Goal: Task Accomplishment & Management: Manage account settings

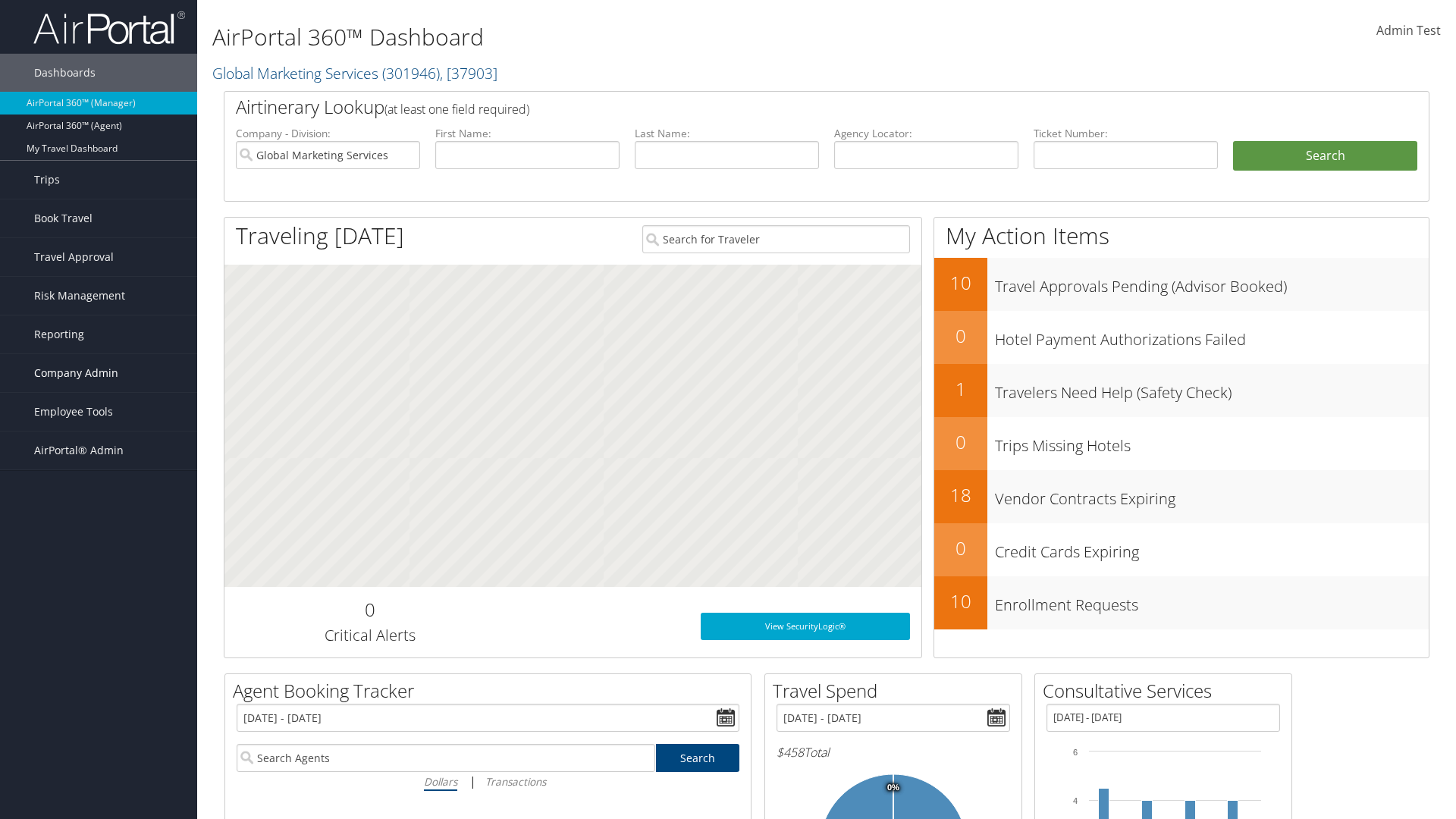
click at [99, 373] on span "Company Admin" at bounding box center [76, 373] width 84 height 38
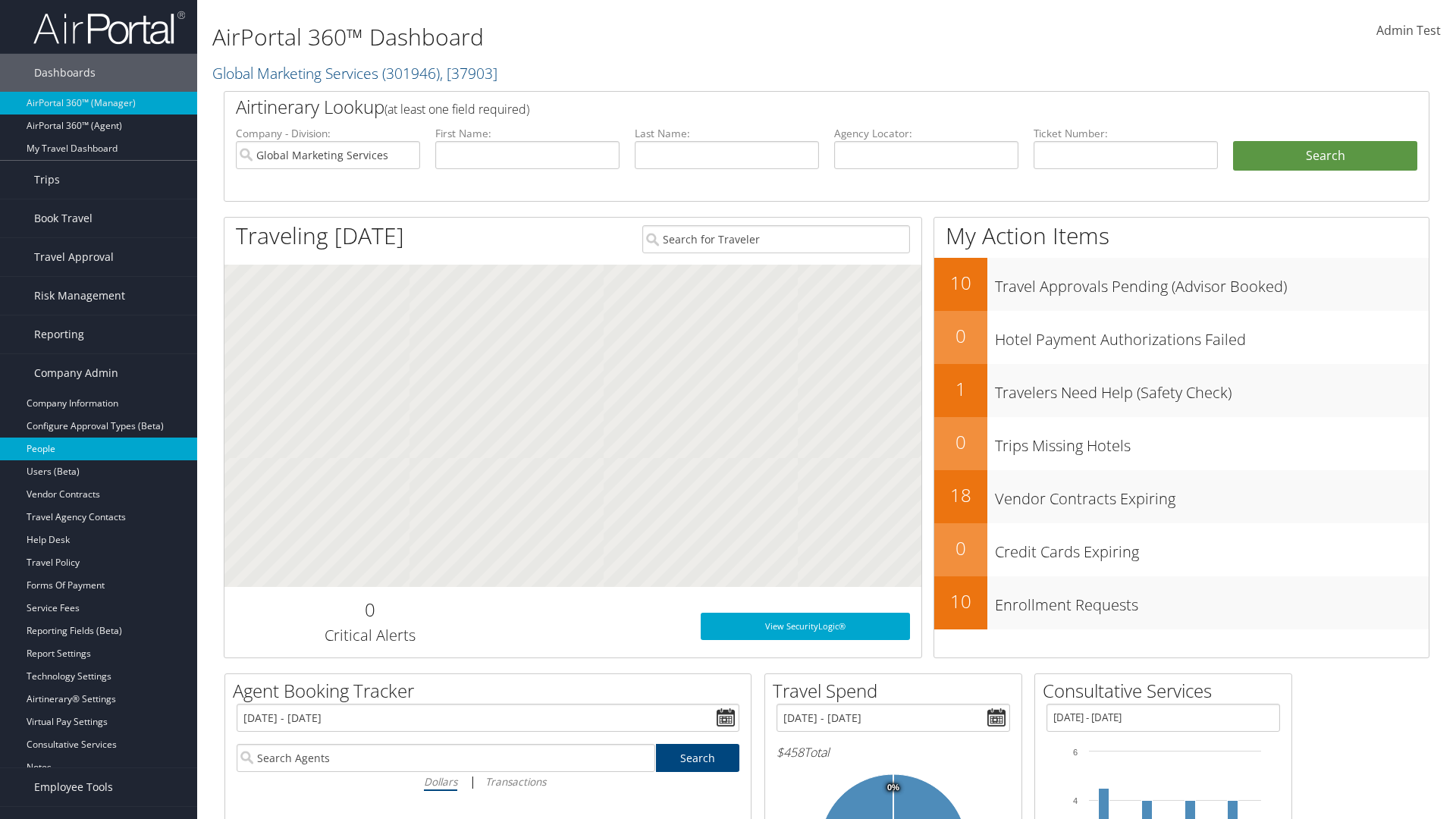
click at [99, 449] on link "People" at bounding box center [98, 449] width 197 height 23
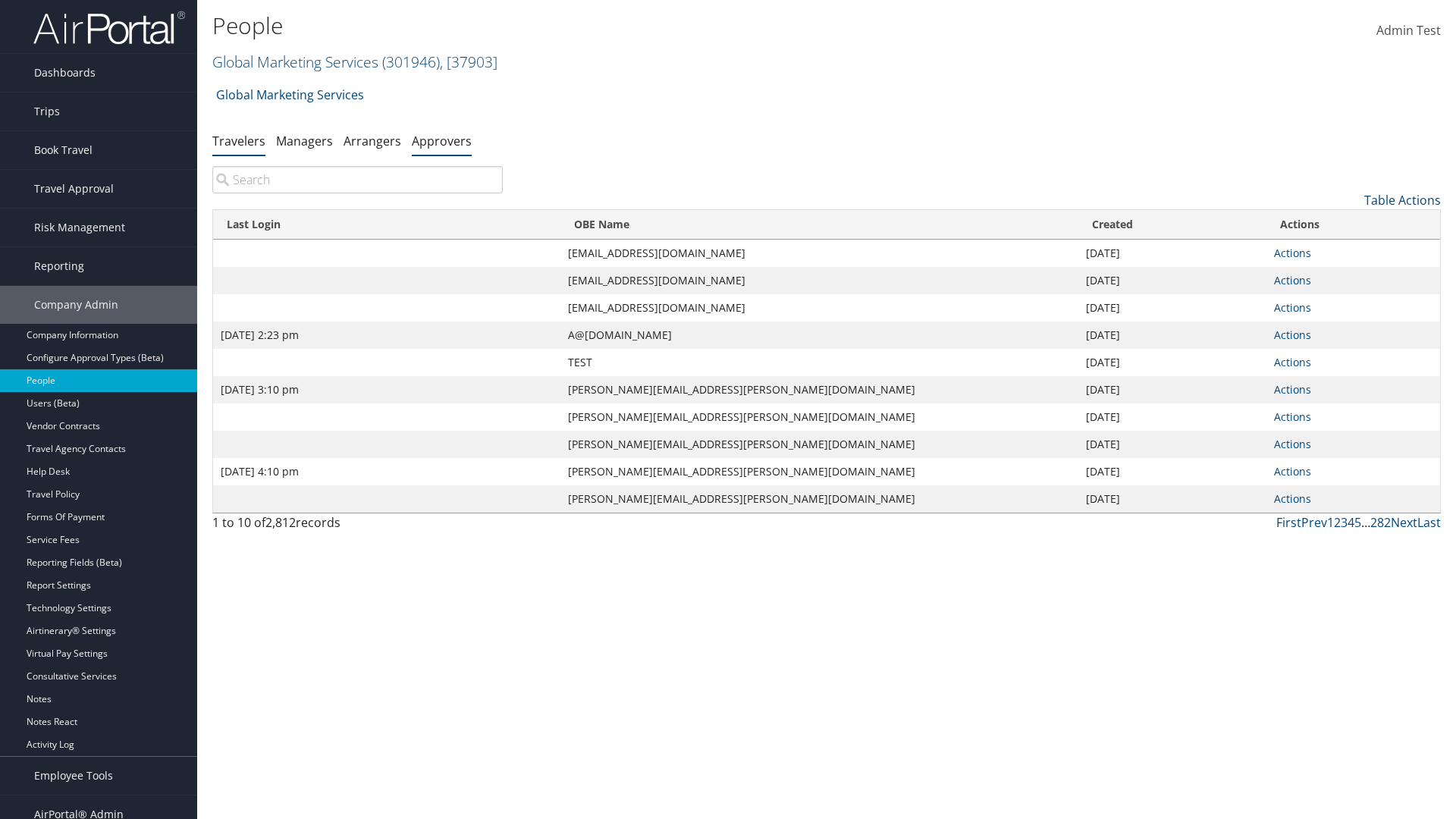
click at [442, 140] on link "Approvers" at bounding box center [442, 141] width 60 height 17
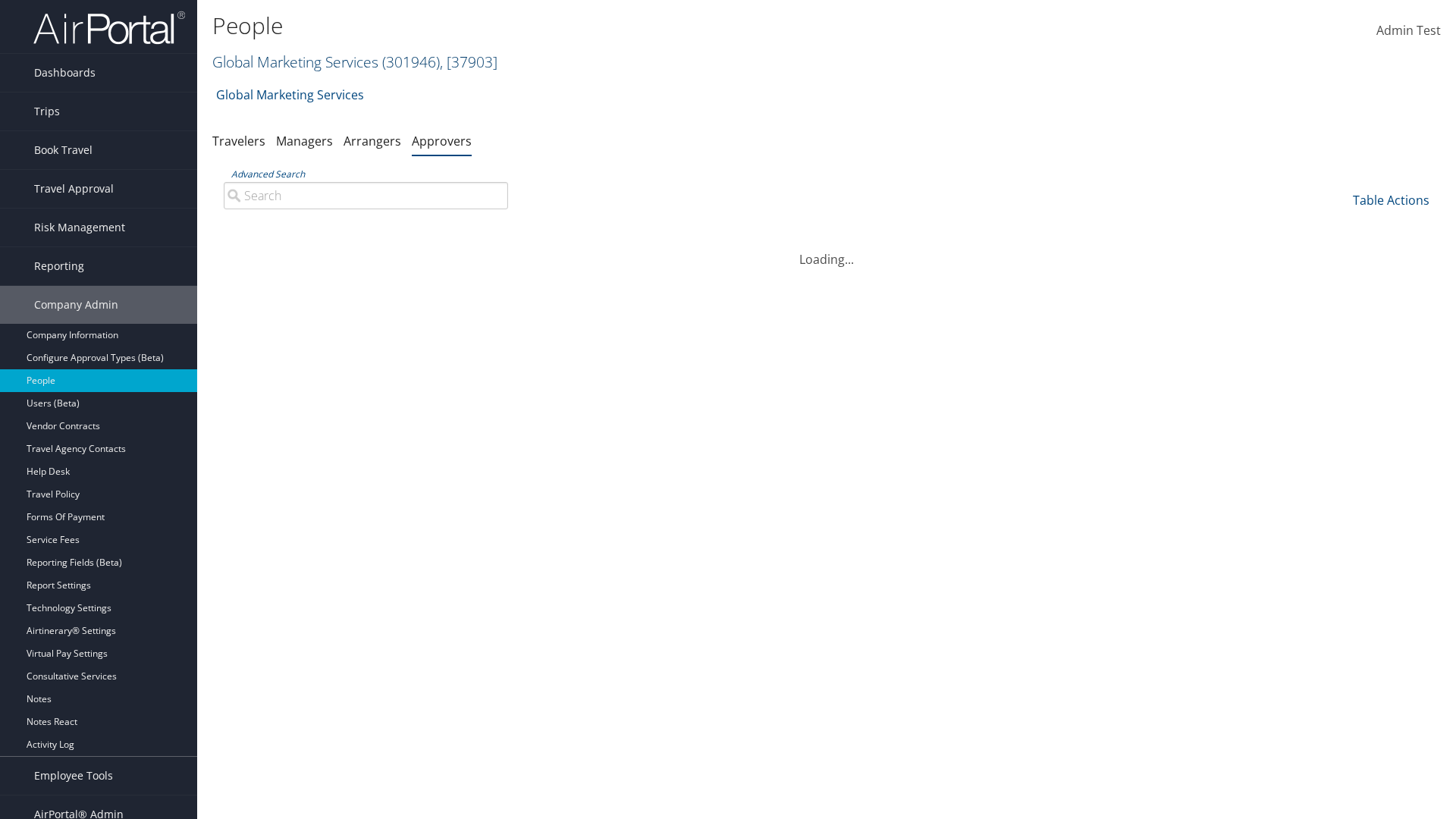
click at [293, 62] on link "Global Marketing Services ( 301946 ) , [ 37903 ]" at bounding box center [355, 62] width 285 height 20
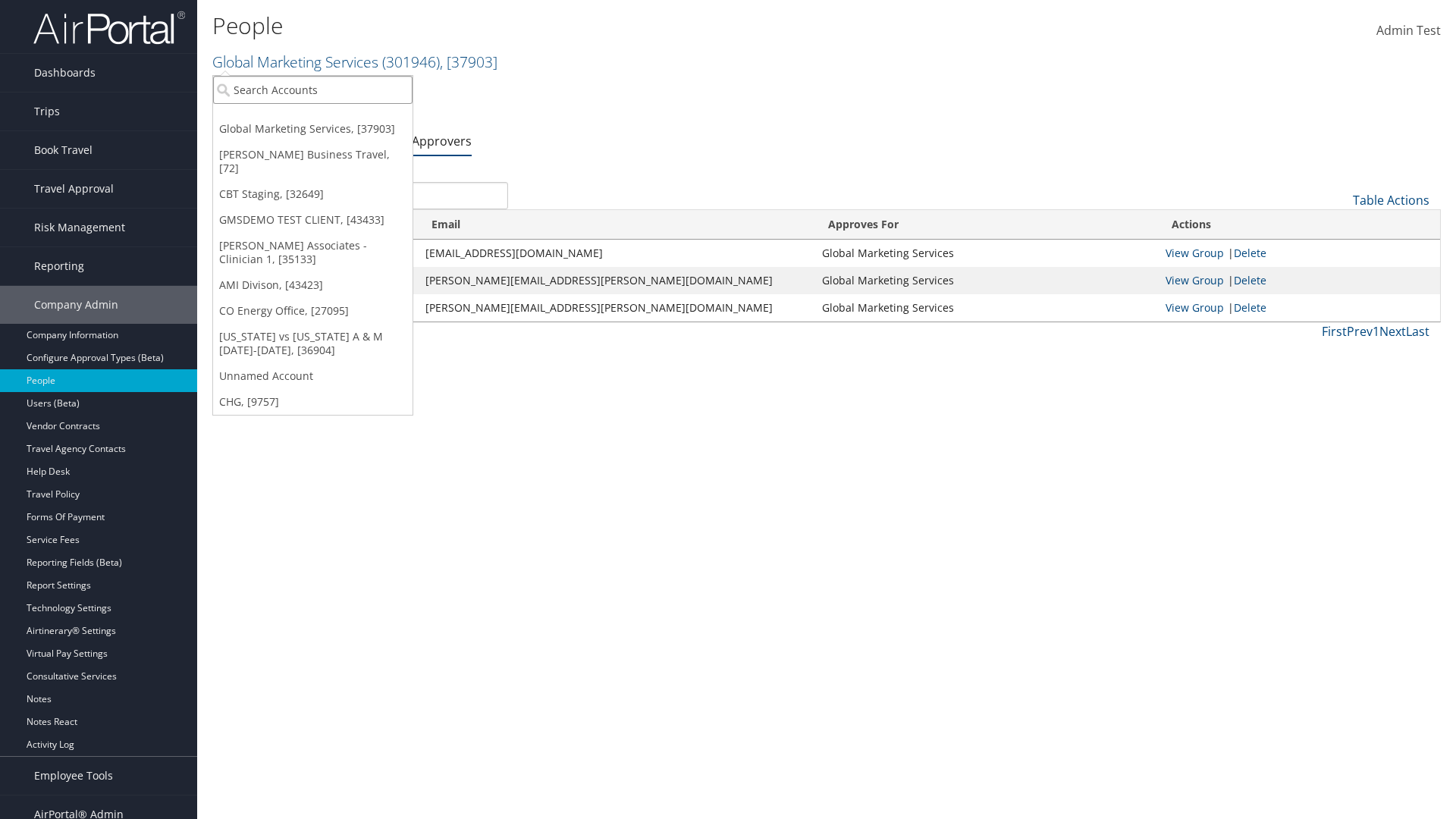
click at [313, 89] on input "search" at bounding box center [313, 90] width 199 height 28
type input "CBTSTG"
click at [313, 117] on div "CBT Staging (CBTSTG), [32649]" at bounding box center [313, 117] width 216 height 14
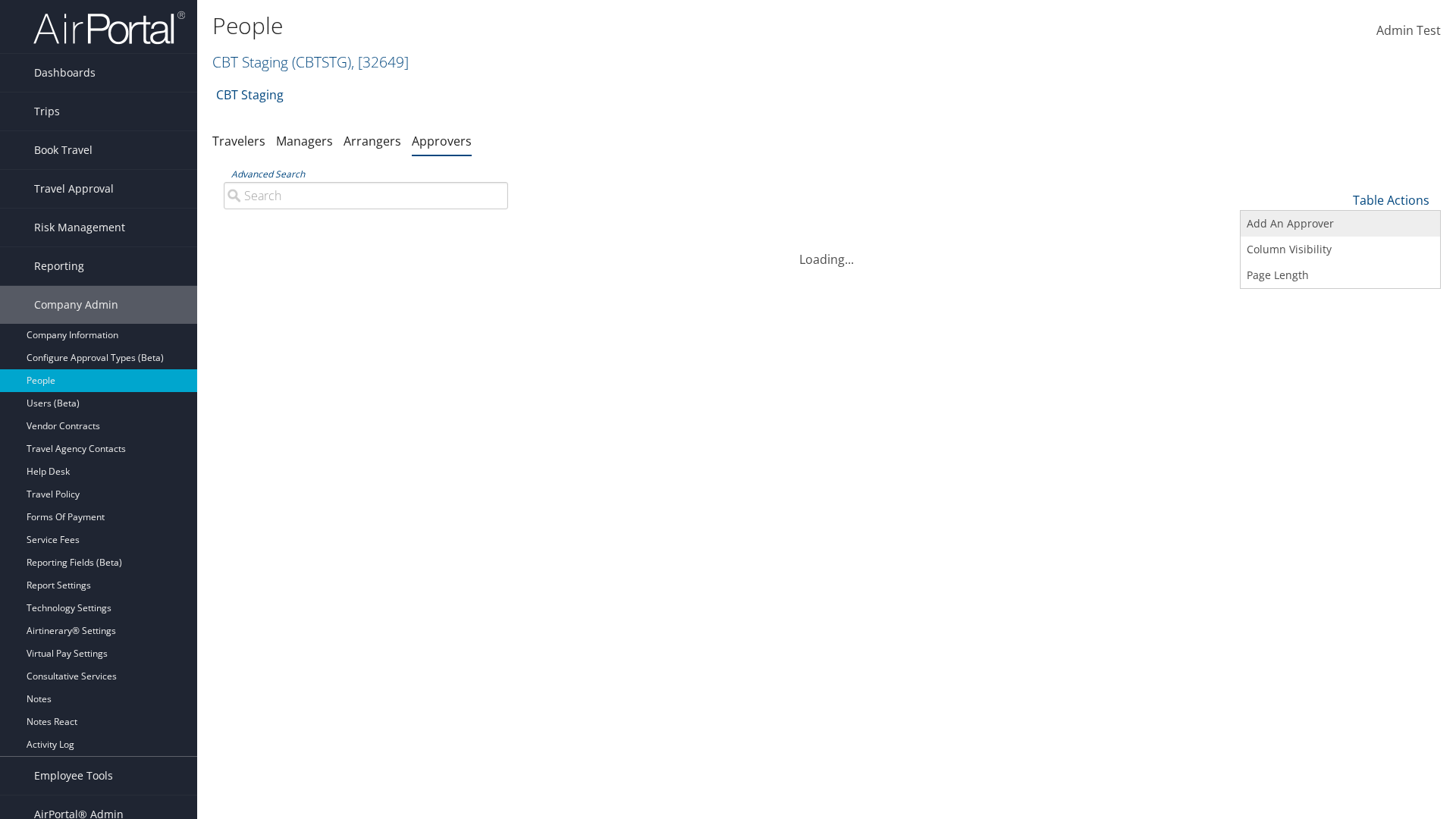
click at [1340, 224] on link "Add An Approver" at bounding box center [1340, 224] width 199 height 26
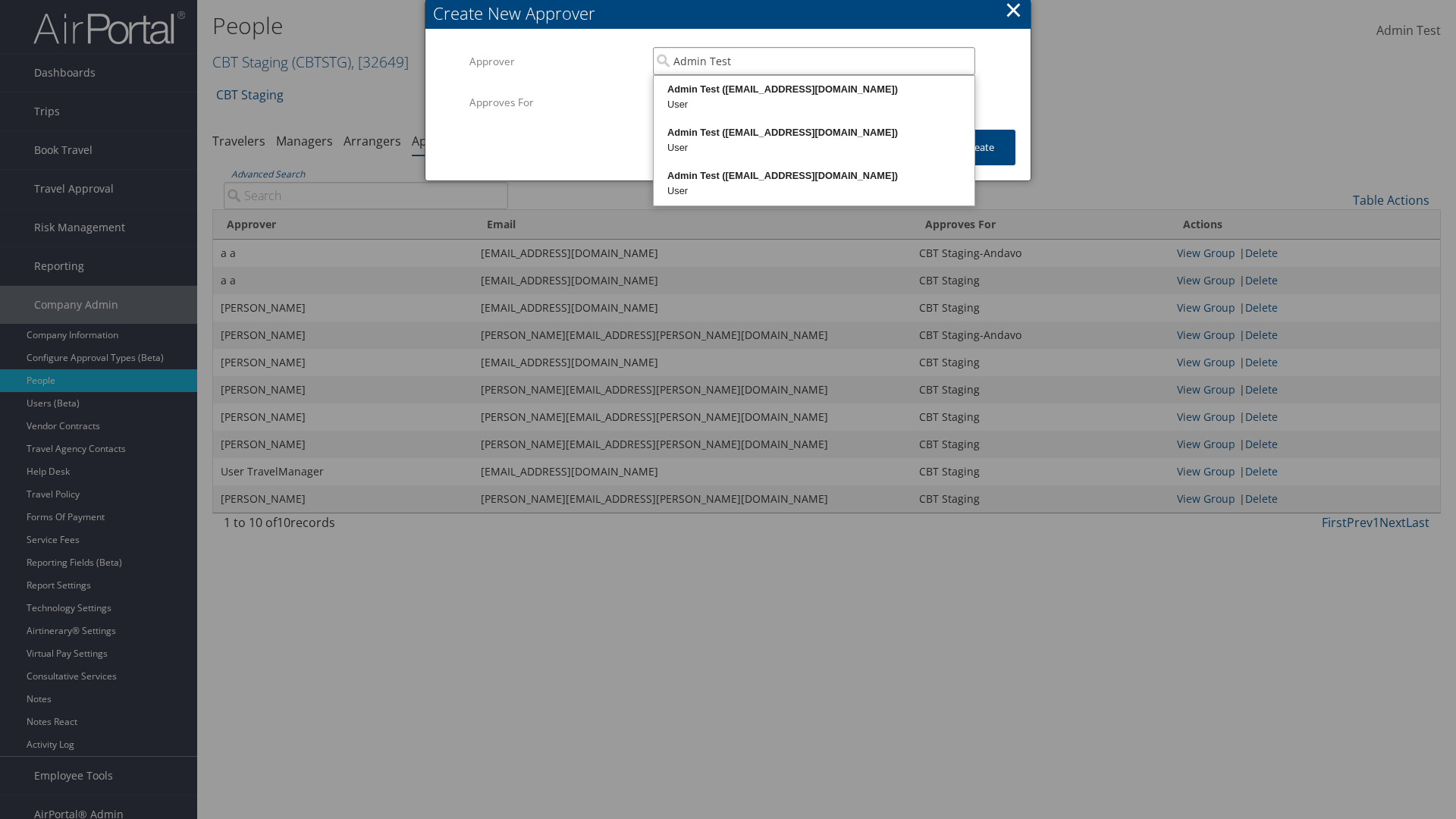
click at [813, 89] on div "Admin Test (admin.test@cbtravel.dev)" at bounding box center [814, 89] width 316 height 15
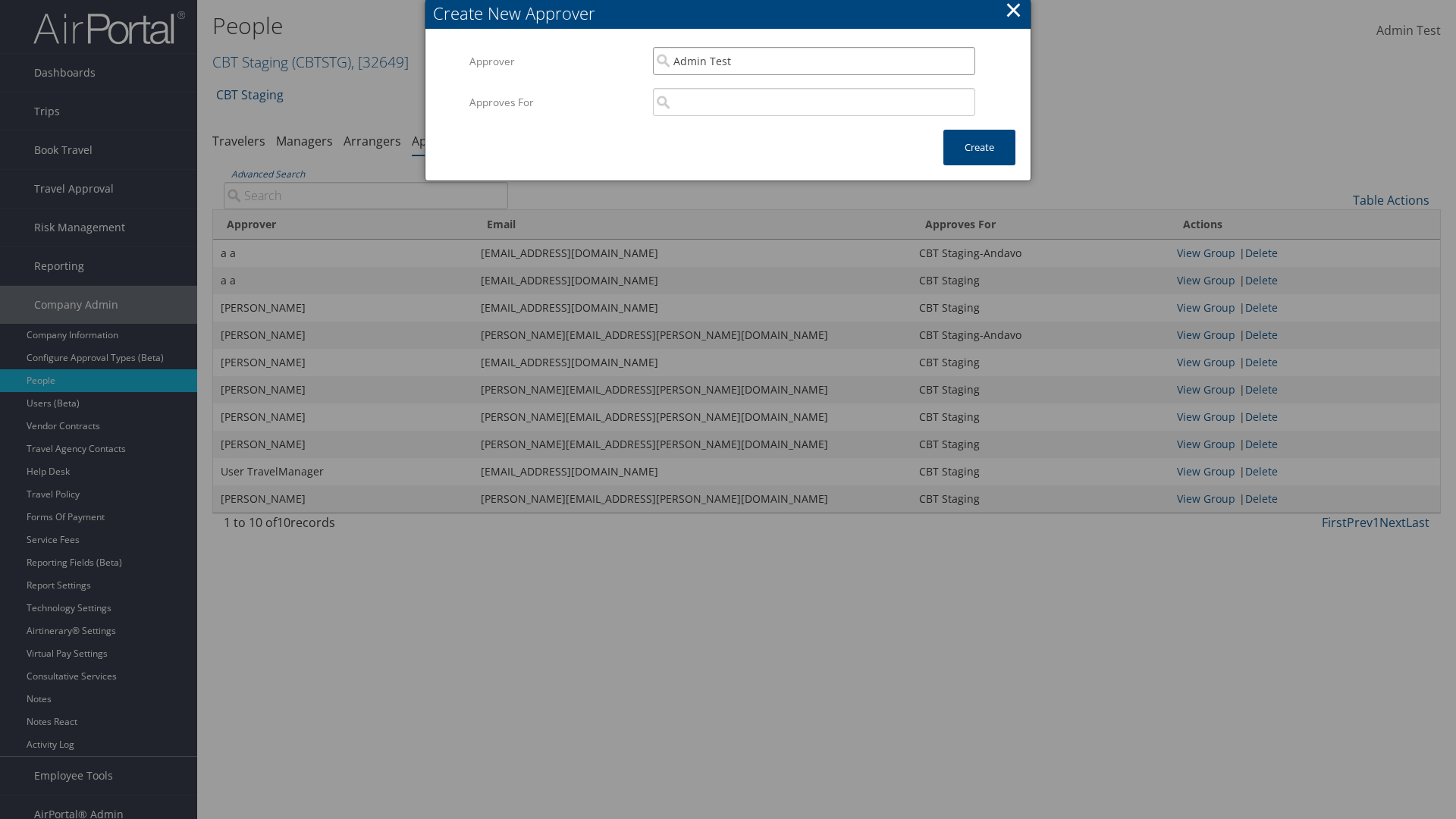
type input "Admin Test"
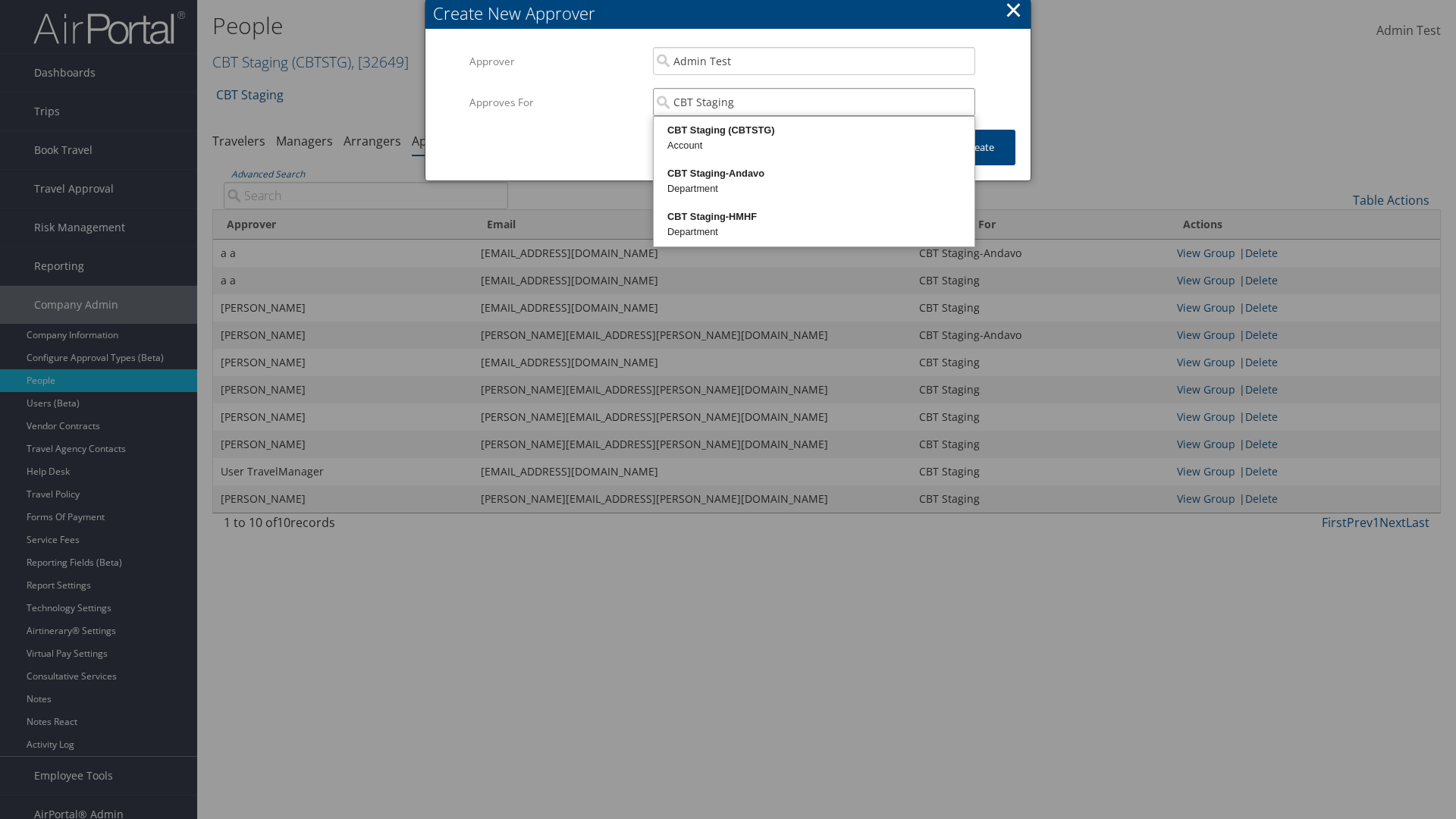
click at [813, 130] on div "CBT Staging (CBTSTG)" at bounding box center [814, 130] width 316 height 15
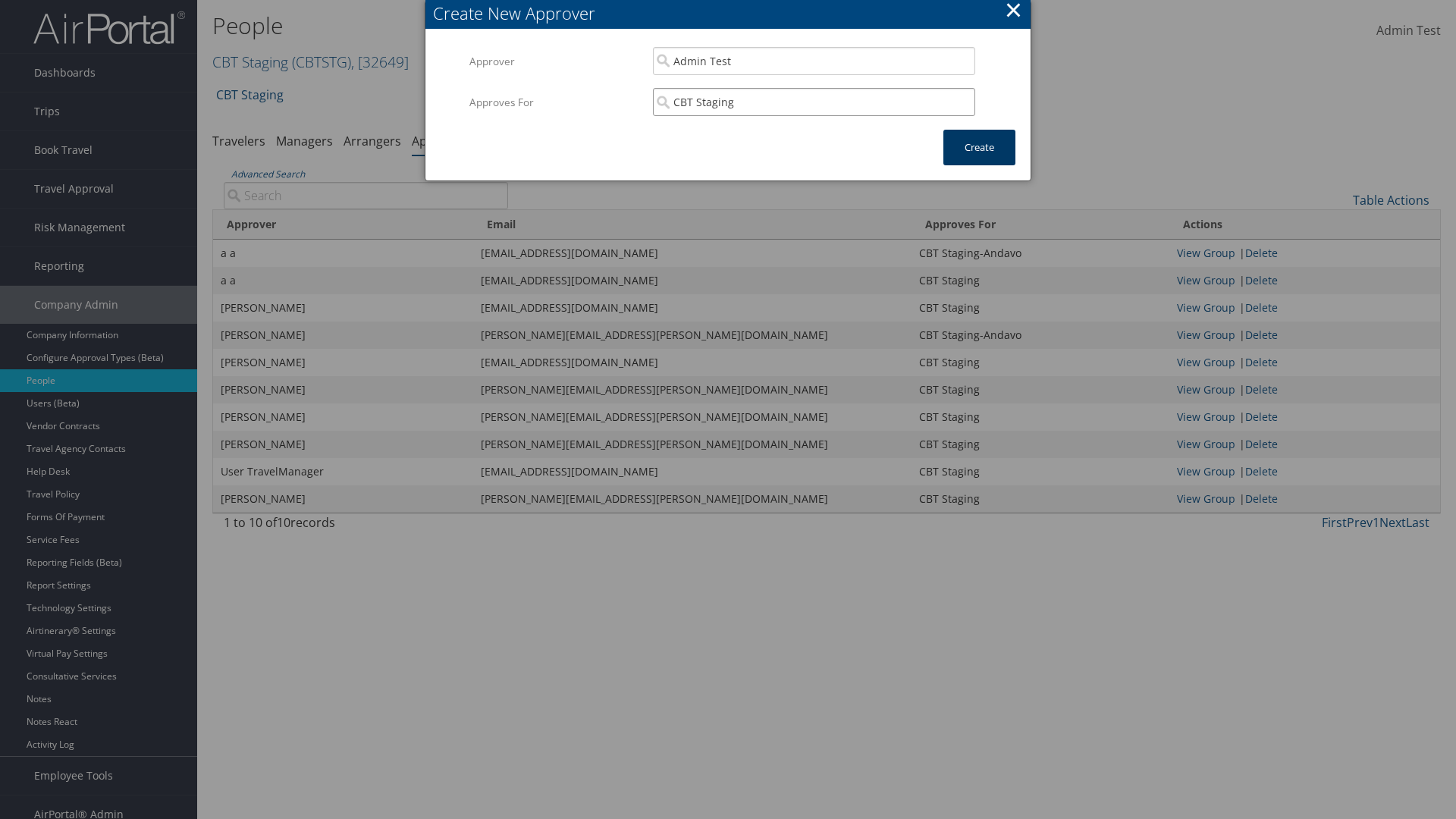
type input "CBT Staging"
click at [979, 147] on button "Create" at bounding box center [979, 147] width 72 height 36
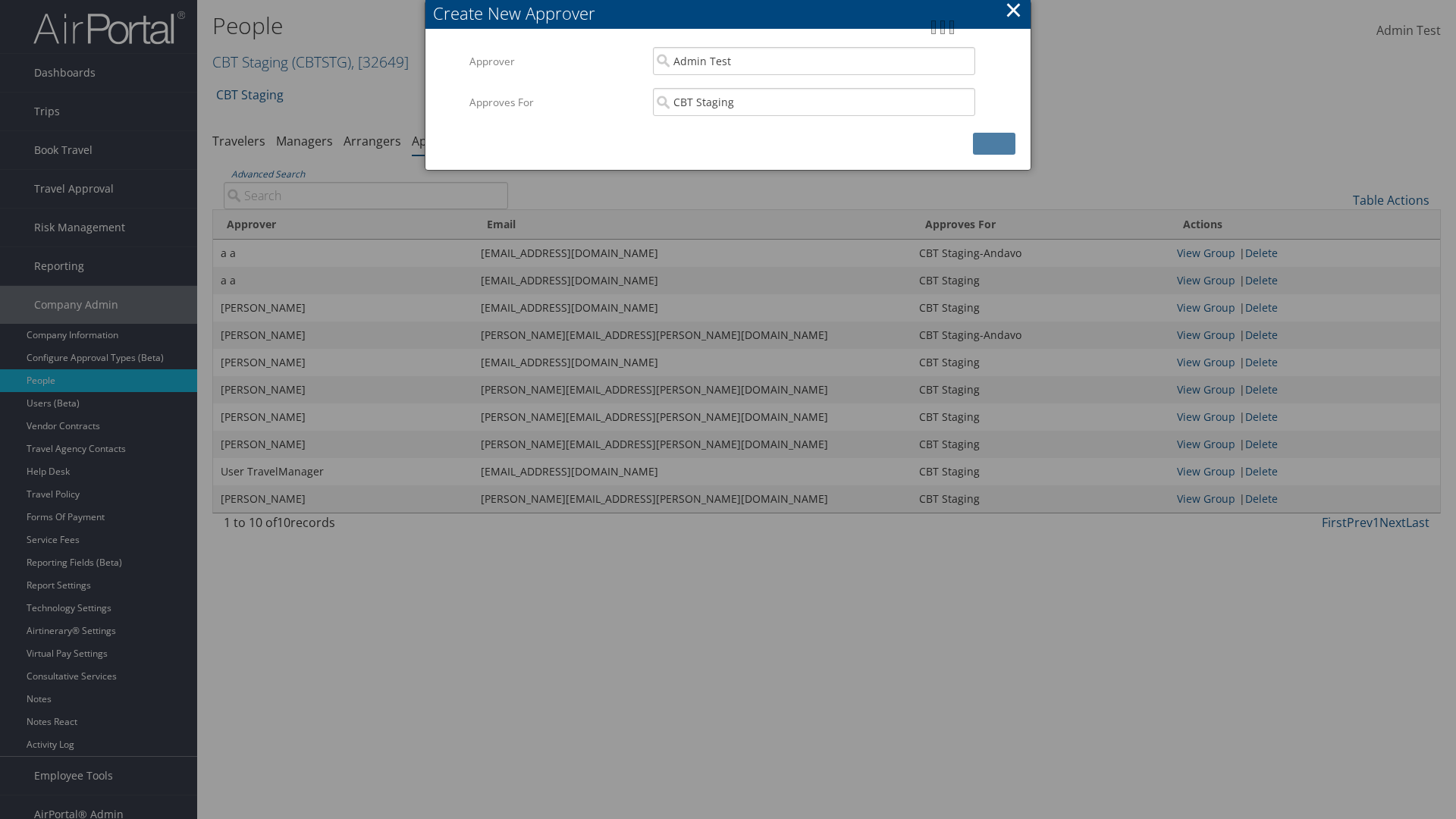
scroll to position [15, 0]
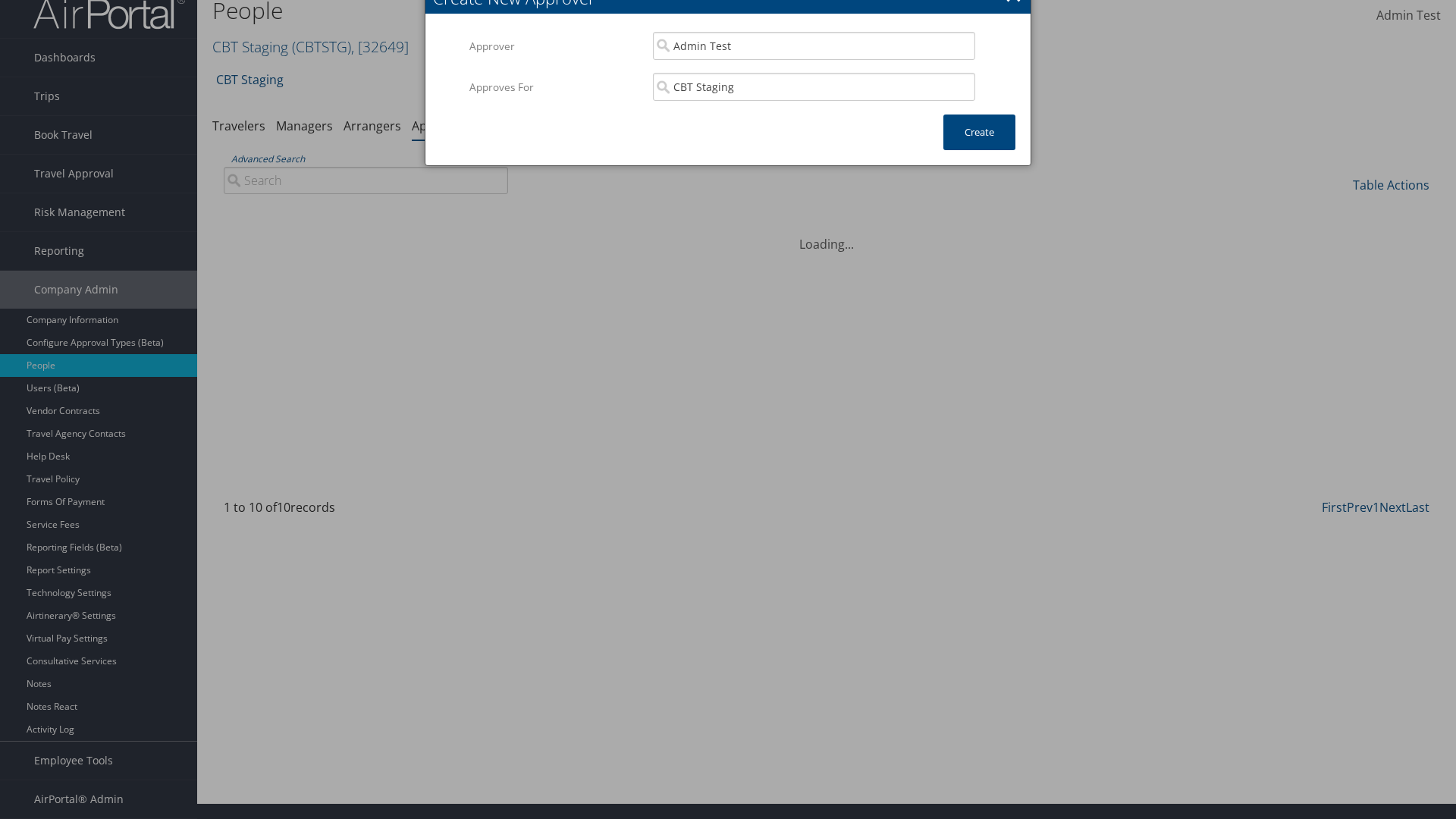
click at [365, 194] on input "Advanced Search" at bounding box center [365, 181] width 284 height 28
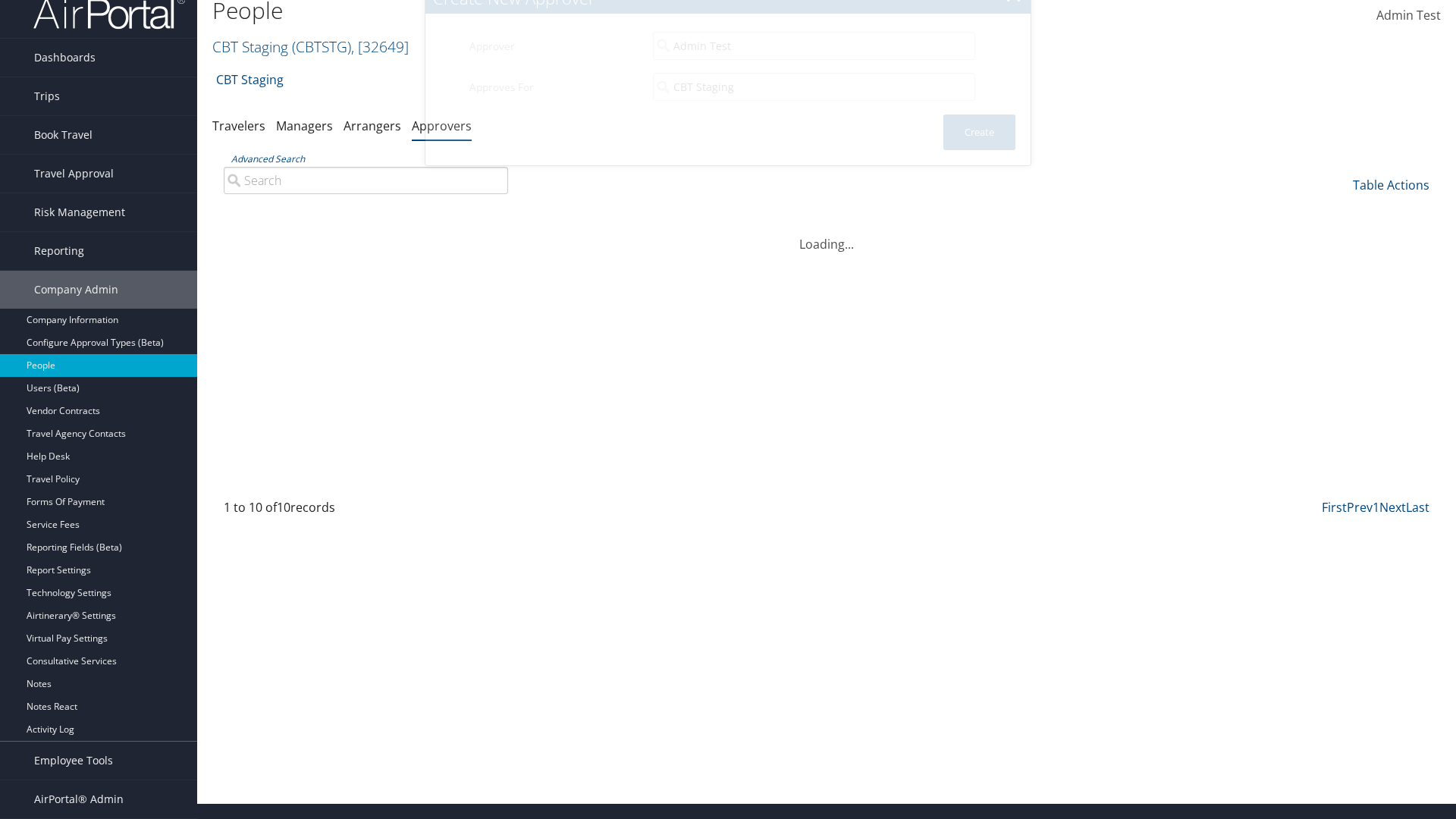
scroll to position [0, 0]
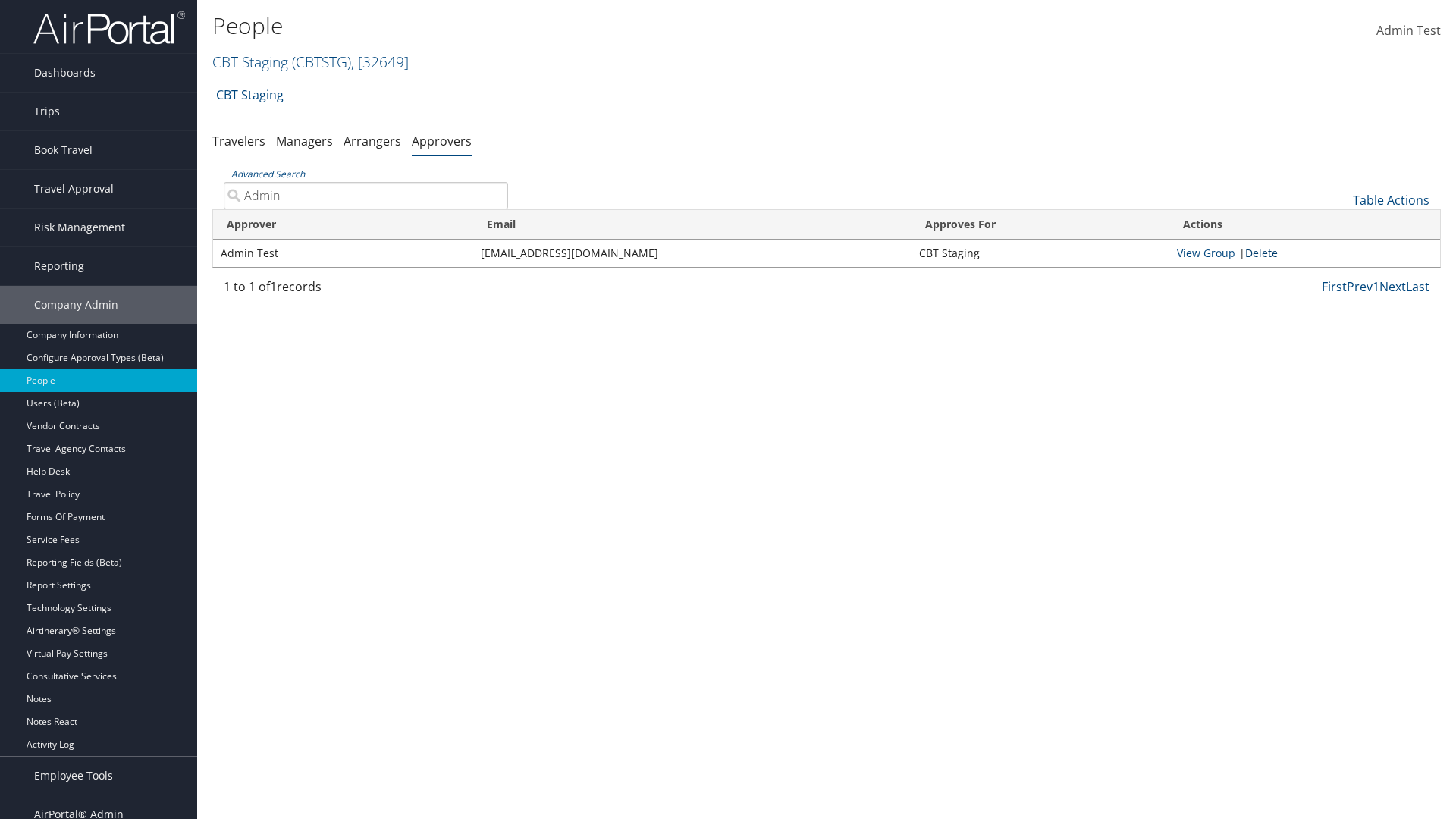
type input "Admin"
click at [1264, 253] on link "Delete" at bounding box center [1262, 253] width 32 height 15
